Goal: Task Accomplishment & Management: Use online tool/utility

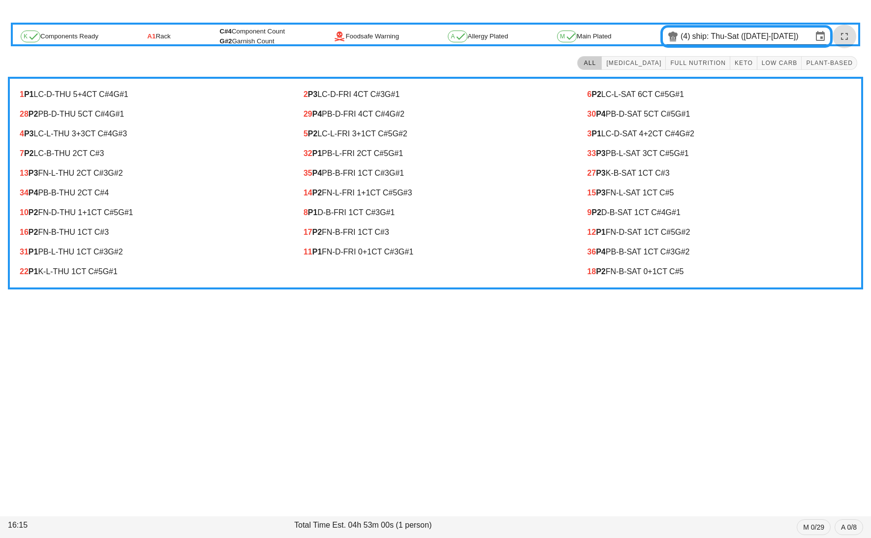
click at [844, 41] on icon "button" at bounding box center [845, 37] width 12 height 12
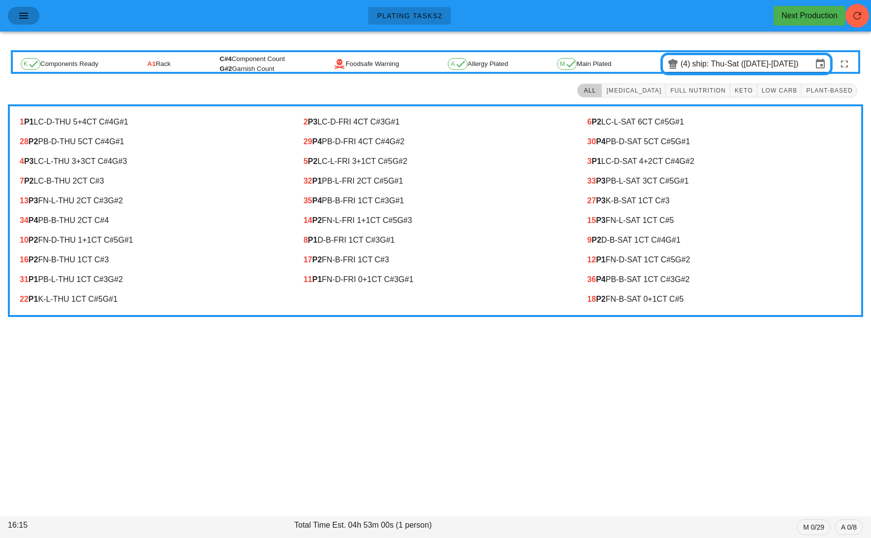
click at [32, 18] on button "button" at bounding box center [23, 16] width 31 height 18
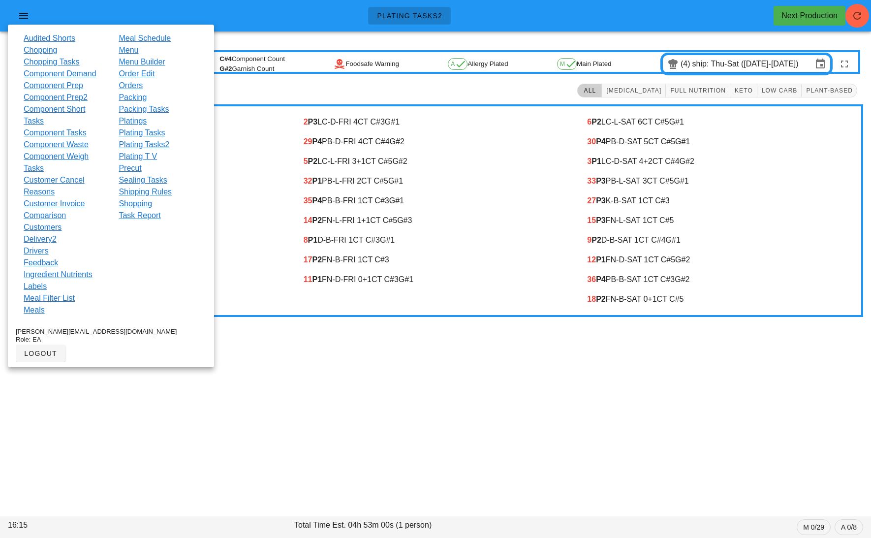
click at [144, 71] on link "Order Edit" at bounding box center [137, 74] width 36 height 12
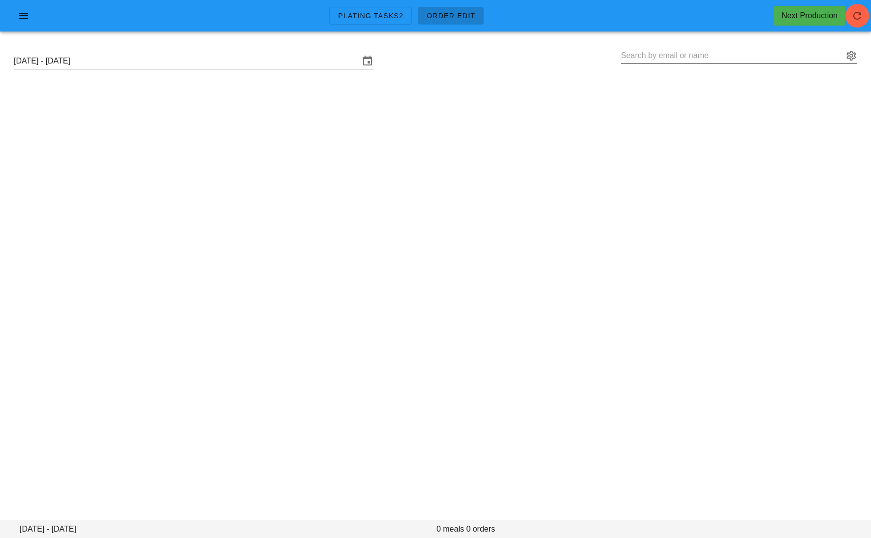
click at [658, 51] on input "text" at bounding box center [732, 56] width 222 height 16
paste input "[EMAIL_ADDRESS][DOMAIN_NAME]"
type input "[EMAIL_ADDRESS][DOMAIN_NAME]"
paste input "[EMAIL_ADDRESS][DOMAIN_NAME]"
type input "[EMAIL_ADDRESS][DOMAIN_NAME]"
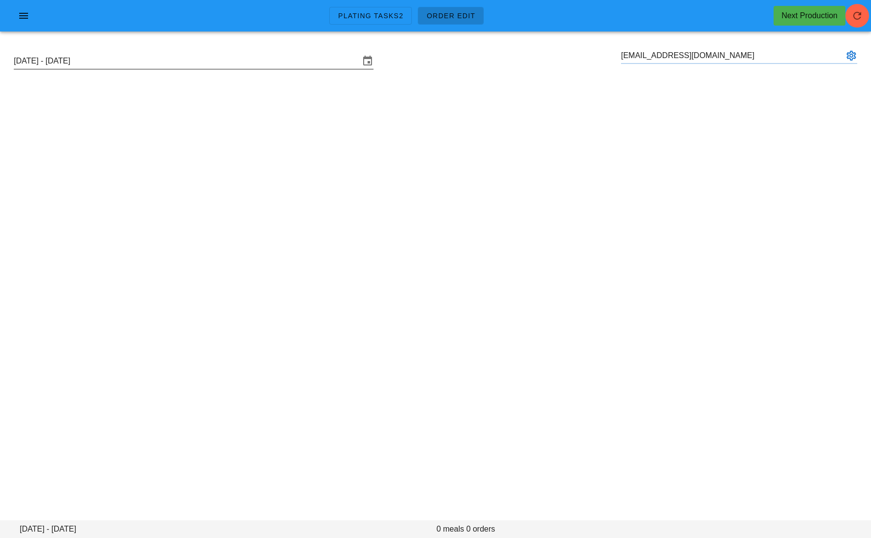
click at [174, 53] on input "[DATE] - [DATE]" at bounding box center [187, 61] width 346 height 16
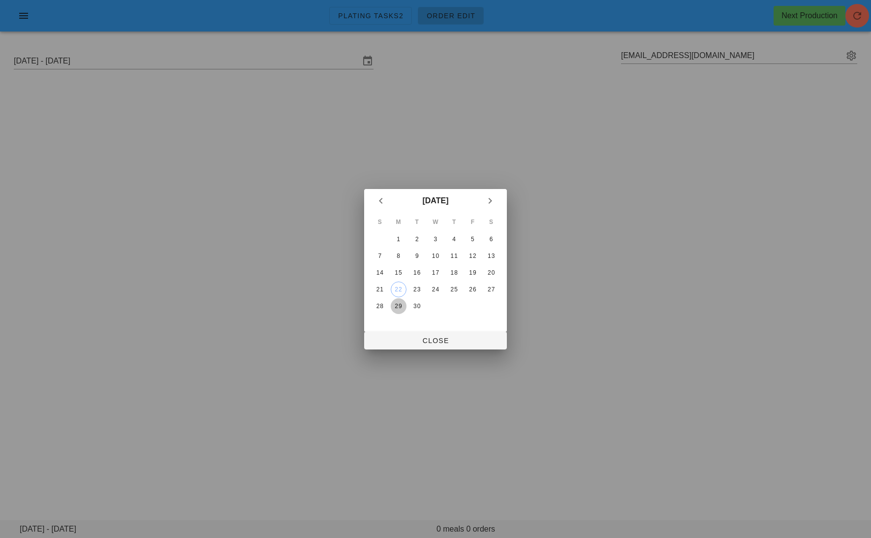
click at [397, 303] on div "29" at bounding box center [399, 306] width 16 height 7
click at [396, 286] on div "22" at bounding box center [398, 289] width 15 height 7
click at [423, 334] on button "Close" at bounding box center [435, 341] width 143 height 18
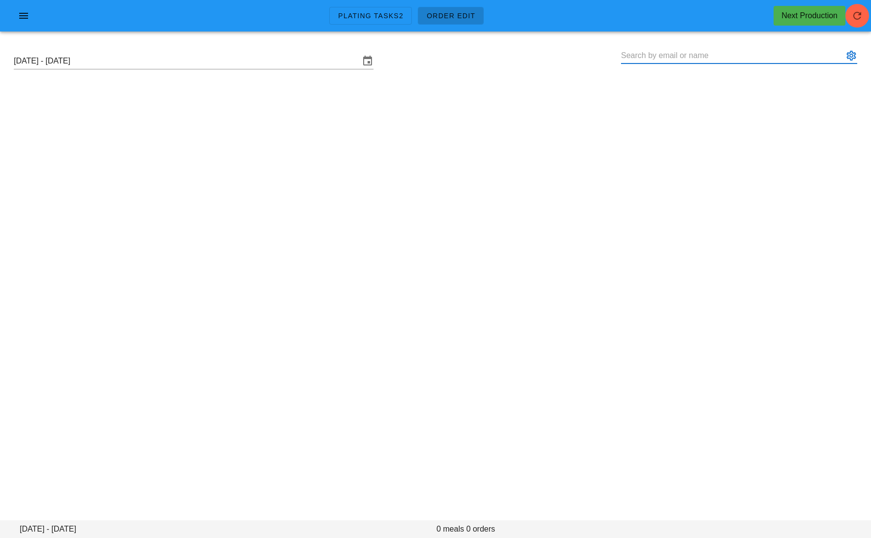
click at [716, 60] on input "text" at bounding box center [732, 56] width 222 height 16
paste input "[EMAIL_ADDRESS][DOMAIN_NAME]"
type input "[EMAIL_ADDRESS][DOMAIN_NAME]"
click at [659, 51] on input "text" at bounding box center [732, 56] width 222 height 16
paste input "[EMAIL_ADDRESS][DOMAIN_NAME]"
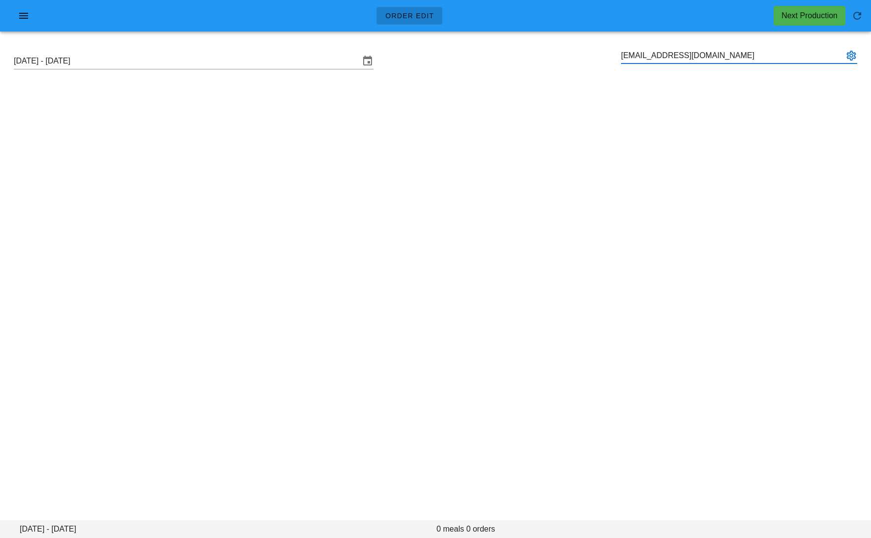
click at [857, 56] on button "appended action" at bounding box center [852, 56] width 12 height 12
type input "[EMAIL_ADDRESS][DOMAIN_NAME]"
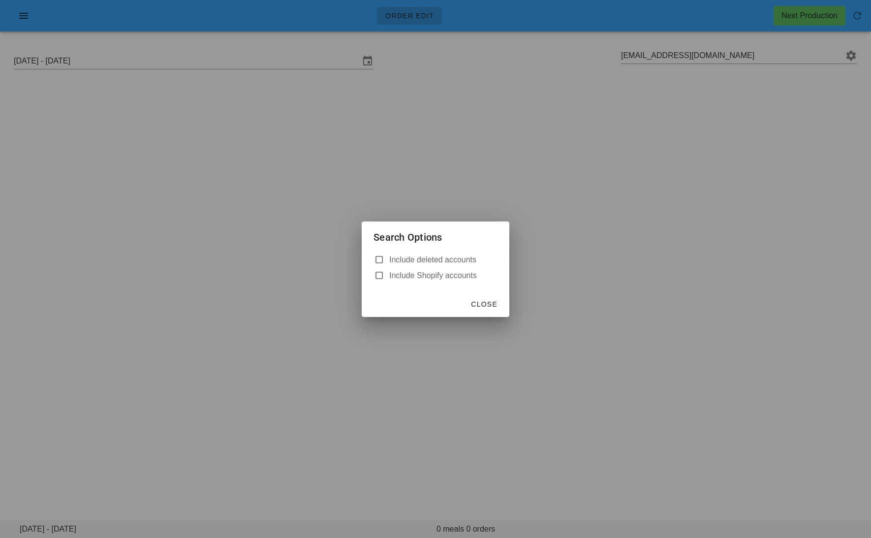
click at [456, 262] on label "Include deleted accounts" at bounding box center [443, 260] width 108 height 10
checkbox input "true"
click at [486, 309] on button "Close" at bounding box center [484, 304] width 35 height 18
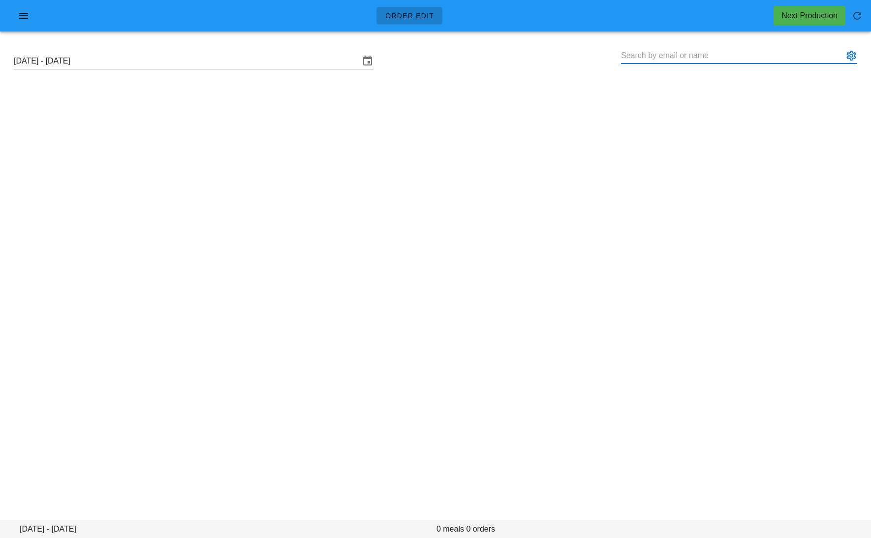
paste input "[EMAIL_ADDRESS][DOMAIN_NAME]"
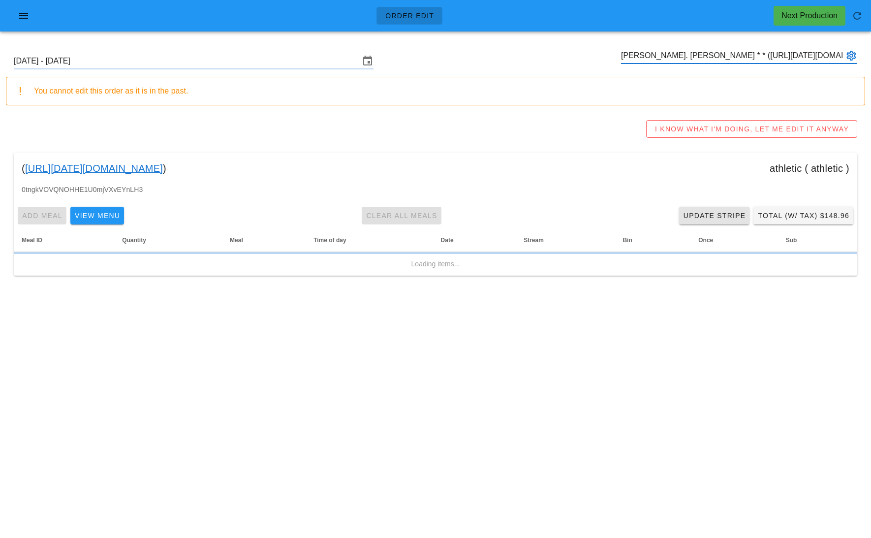
type input "[PERSON_NAME]. [PERSON_NAME] * * ([URL][DATE][DOMAIN_NAME])"
click at [710, 218] on span "Update Stripe" at bounding box center [714, 216] width 63 height 8
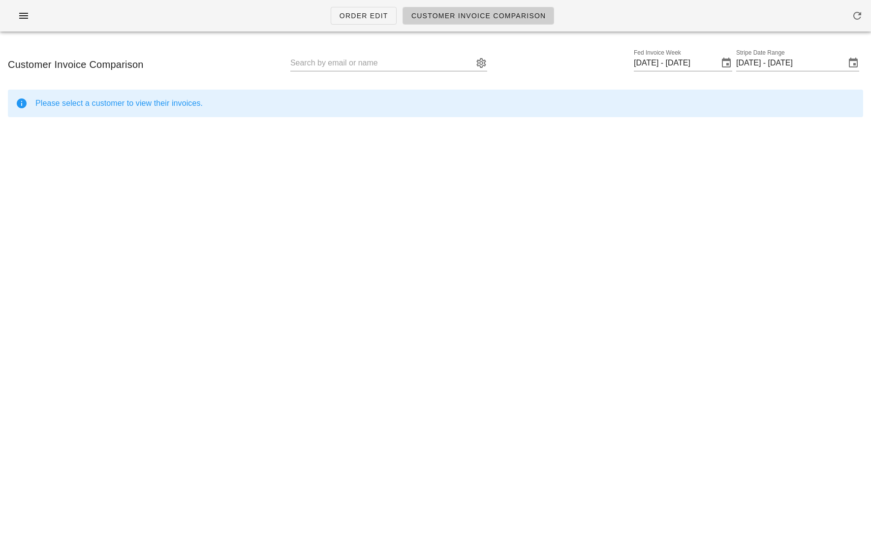
type input "[PERSON_NAME]. [PERSON_NAME] * * ([URL][DATE][DOMAIN_NAME])"
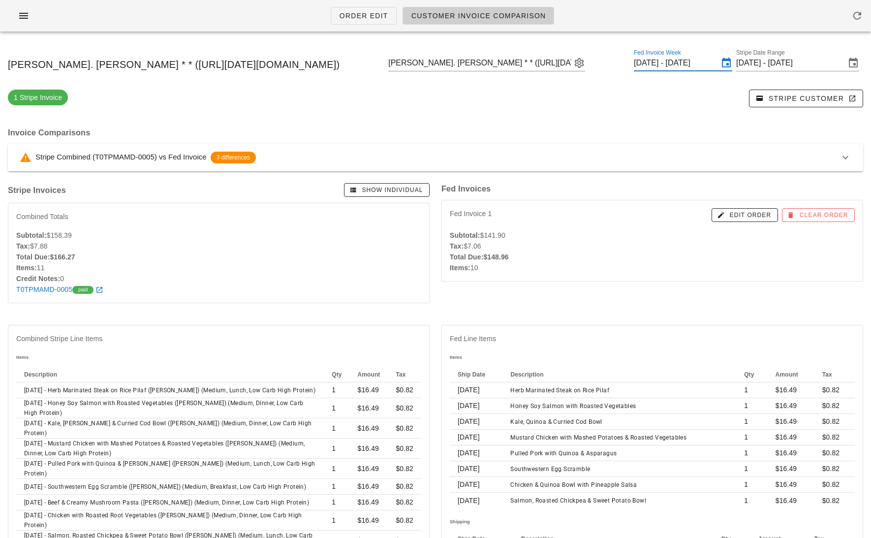
click at [719, 62] on input "[DATE] - [DATE]" at bounding box center [676, 63] width 85 height 16
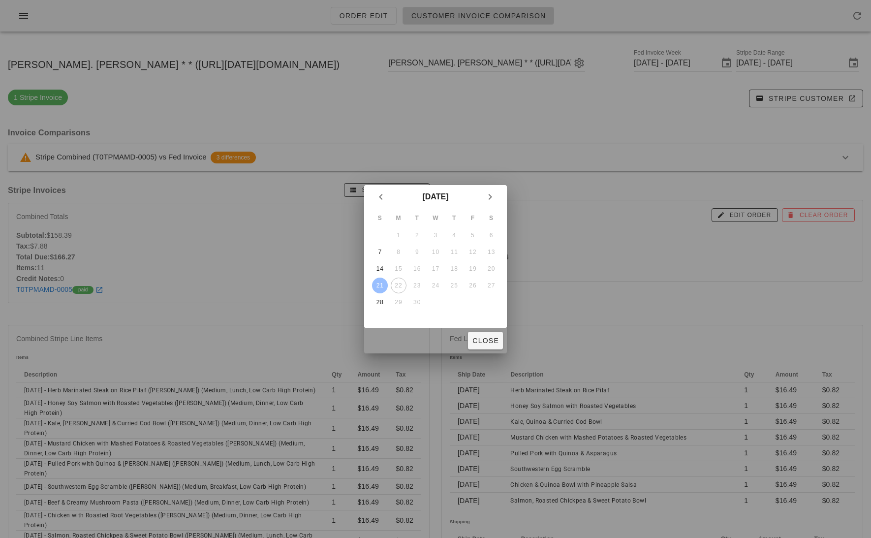
click at [630, 54] on div at bounding box center [435, 269] width 871 height 538
click at [485, 341] on span "Close" at bounding box center [485, 341] width 27 height 8
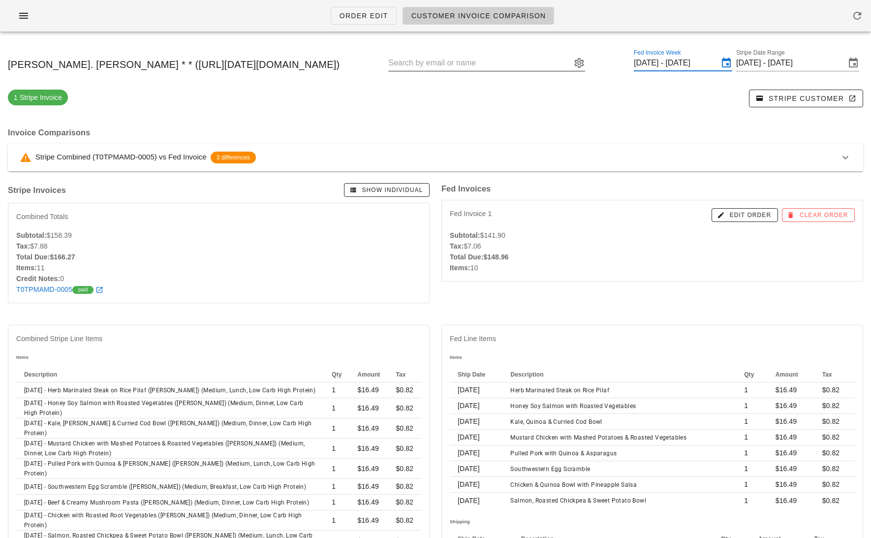
click at [571, 59] on input "text" at bounding box center [479, 63] width 183 height 16
paste input "[EMAIL_ADDRESS][DOMAIN_NAME]"
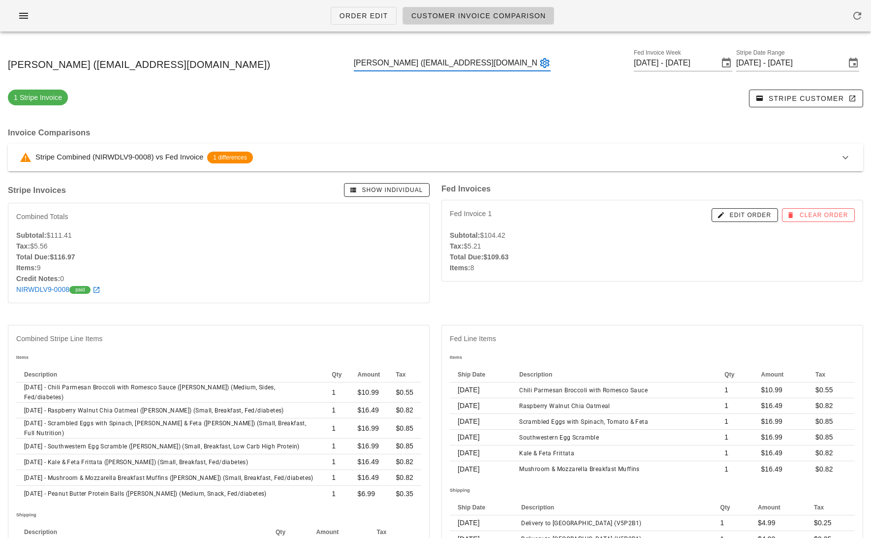
type input "[PERSON_NAME] ([EMAIL_ADDRESS][DOMAIN_NAME])"
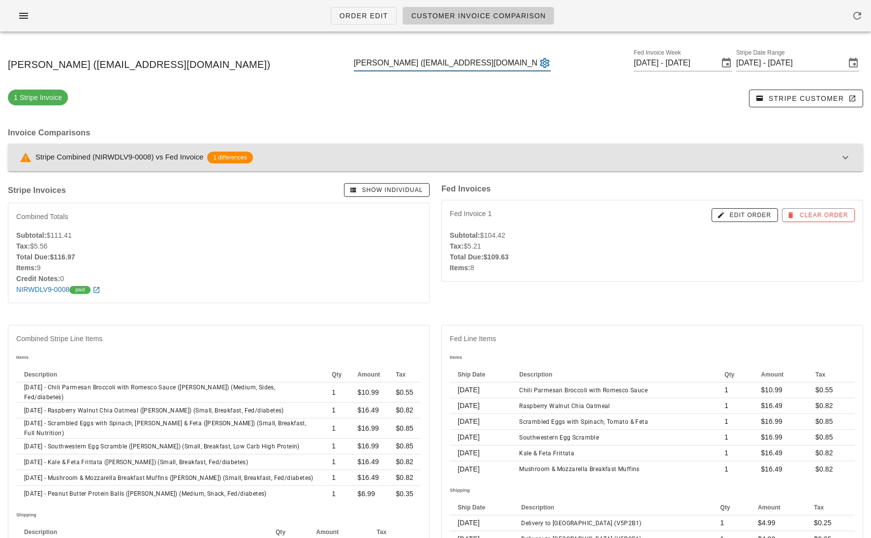
click at [362, 159] on div "Stripe Combined (NIRWDLV9-0008) vs Fed Invoice 1 differences" at bounding box center [430, 158] width 820 height 12
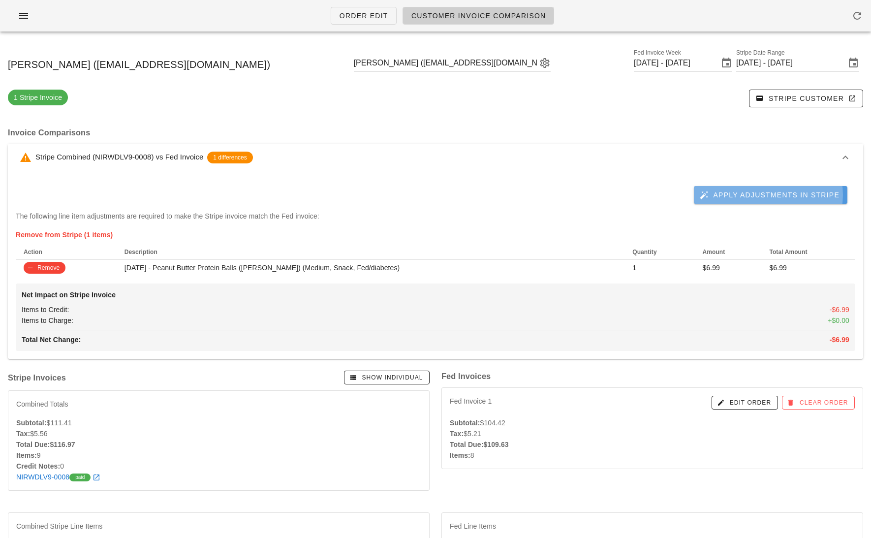
click at [781, 190] on span "Apply Adjustments in Stripe" at bounding box center [771, 194] width 138 height 9
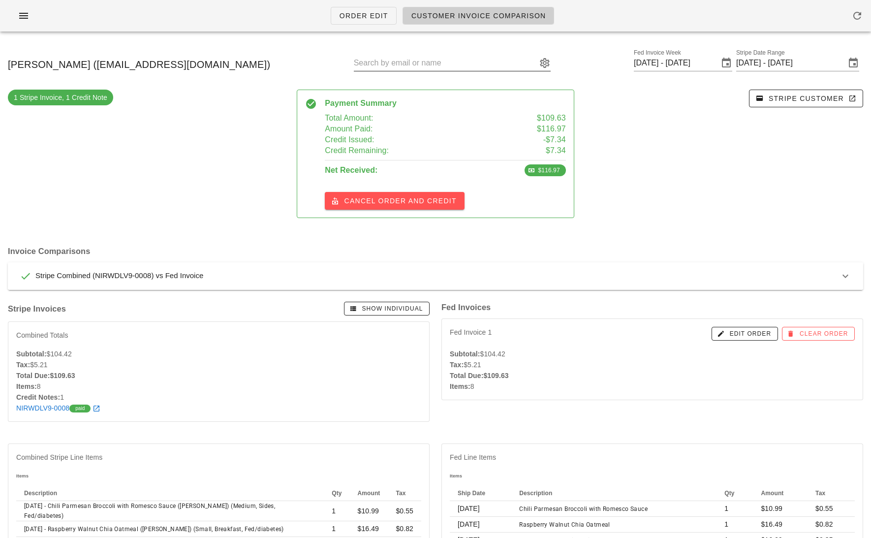
click at [475, 63] on input "text" at bounding box center [445, 63] width 183 height 16
paste input "lam.jessica@gmail.com"
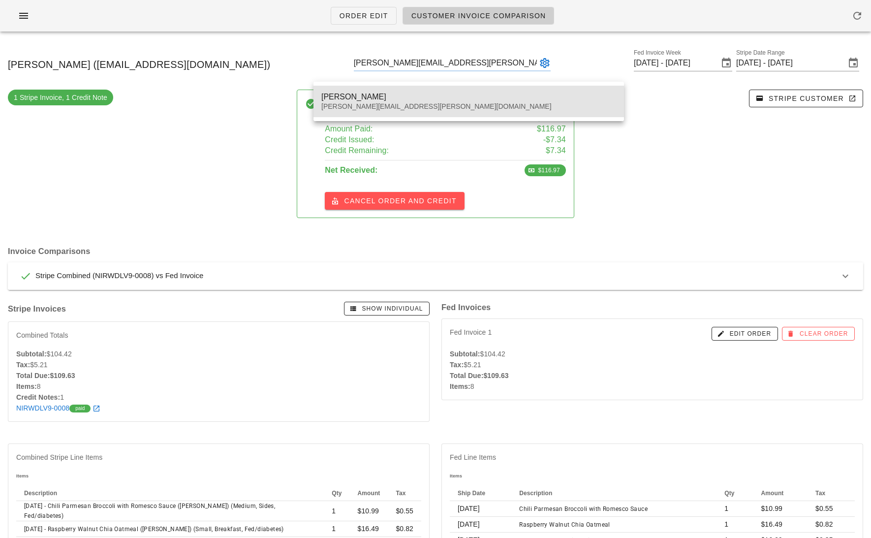
click at [446, 91] on div "Jessica Lam lam.jessica@gmail.com" at bounding box center [468, 101] width 295 height 31
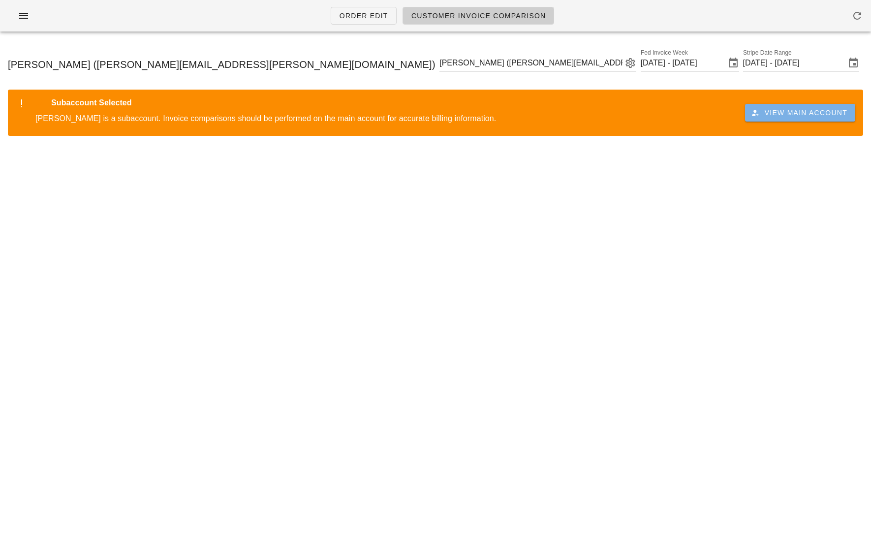
click at [817, 118] on button "View Main Account" at bounding box center [800, 113] width 110 height 18
type input "Andrew Jessica Kwieton (ajkwieton@hotmail.com)"
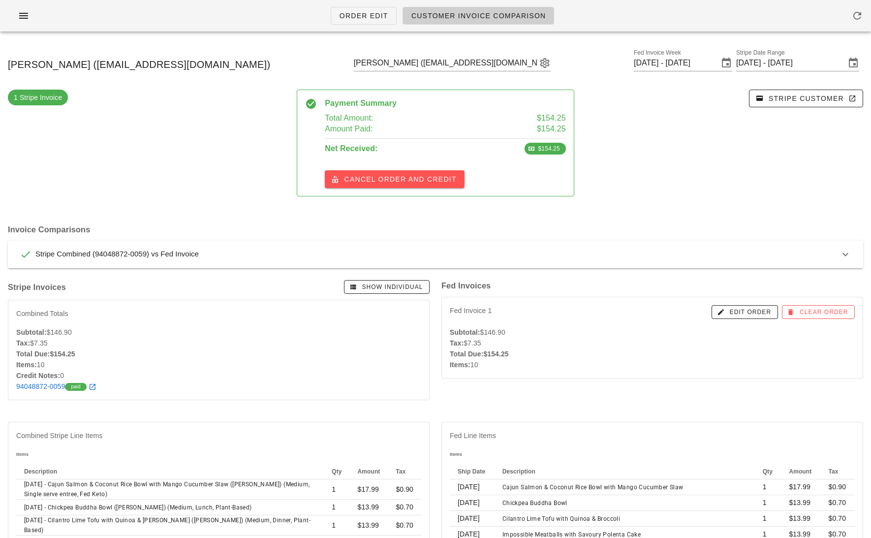
drag, startPoint x: 231, startPoint y: 69, endPoint x: 123, endPoint y: 66, distance: 107.8
click at [123, 66] on span "Andrew Jessica Kwieton (ajkwieton@hotmail.com)" at bounding box center [139, 65] width 262 height 16
copy span "ajkwieton@hotmail.com"
